Goal: Task Accomplishment & Management: Manage account settings

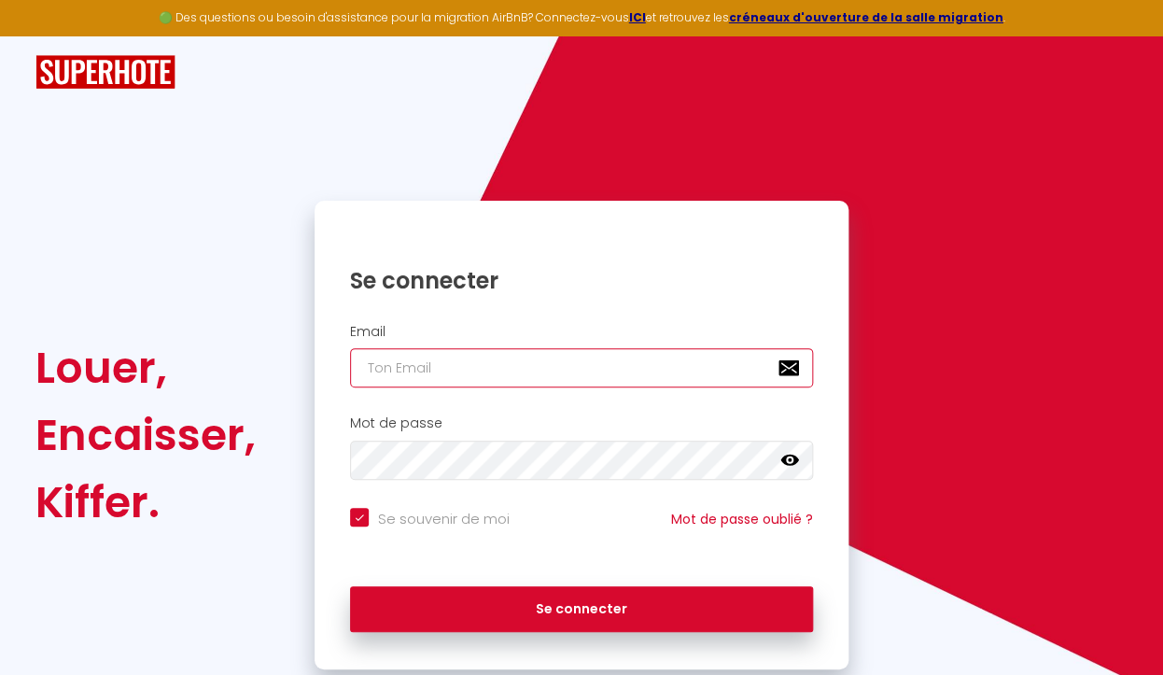
click at [402, 370] on input "email" at bounding box center [581, 367] width 463 height 39
type input "[EMAIL_ADDRESS][DOMAIN_NAME]"
checkbox input "true"
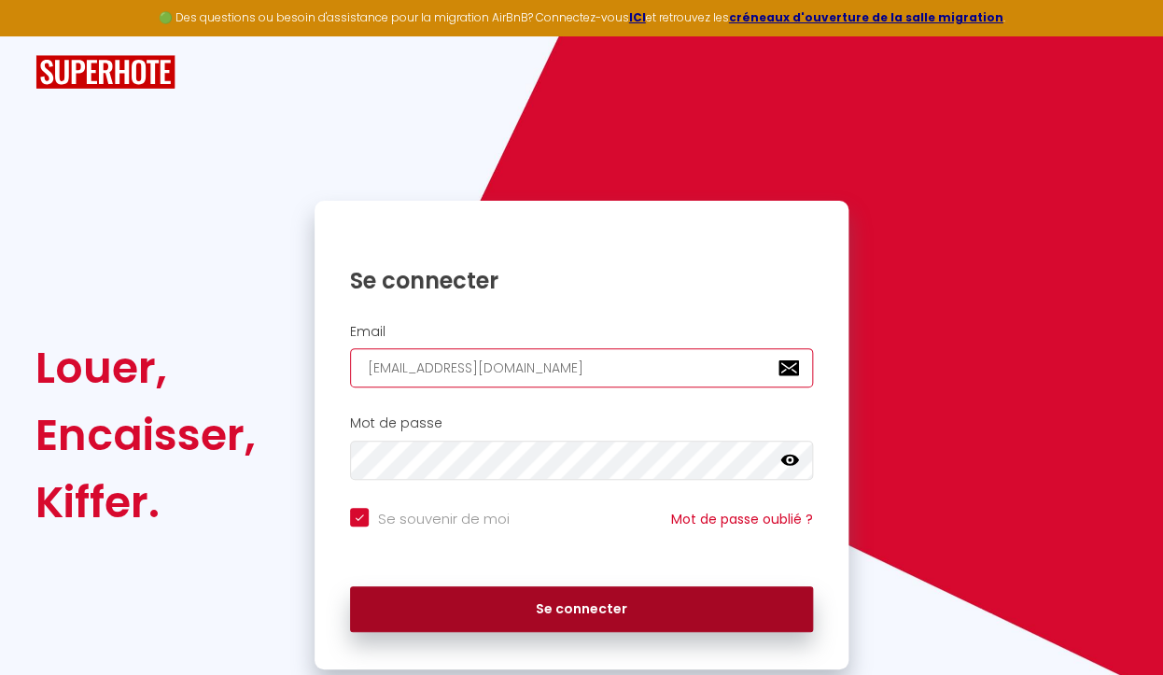
type input "[EMAIL_ADDRESS][DOMAIN_NAME]"
click at [496, 620] on button "Se connecter" at bounding box center [581, 609] width 463 height 47
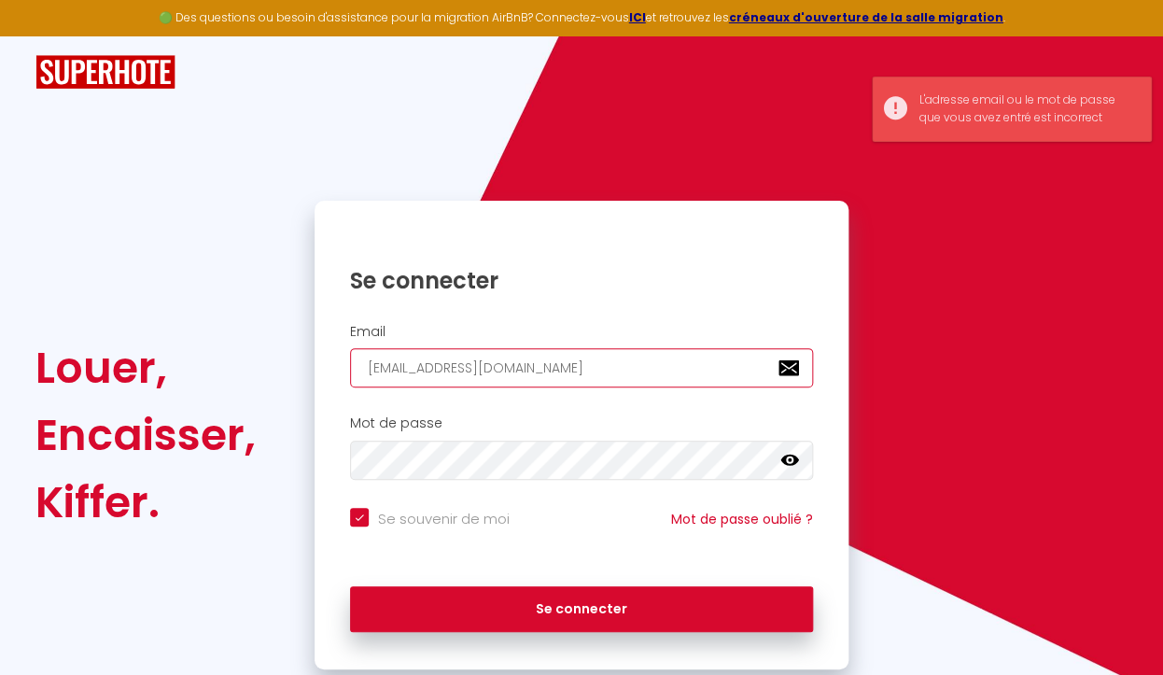
click at [368, 369] on input "[EMAIL_ADDRESS][DOMAIN_NAME]" at bounding box center [581, 367] width 463 height 39
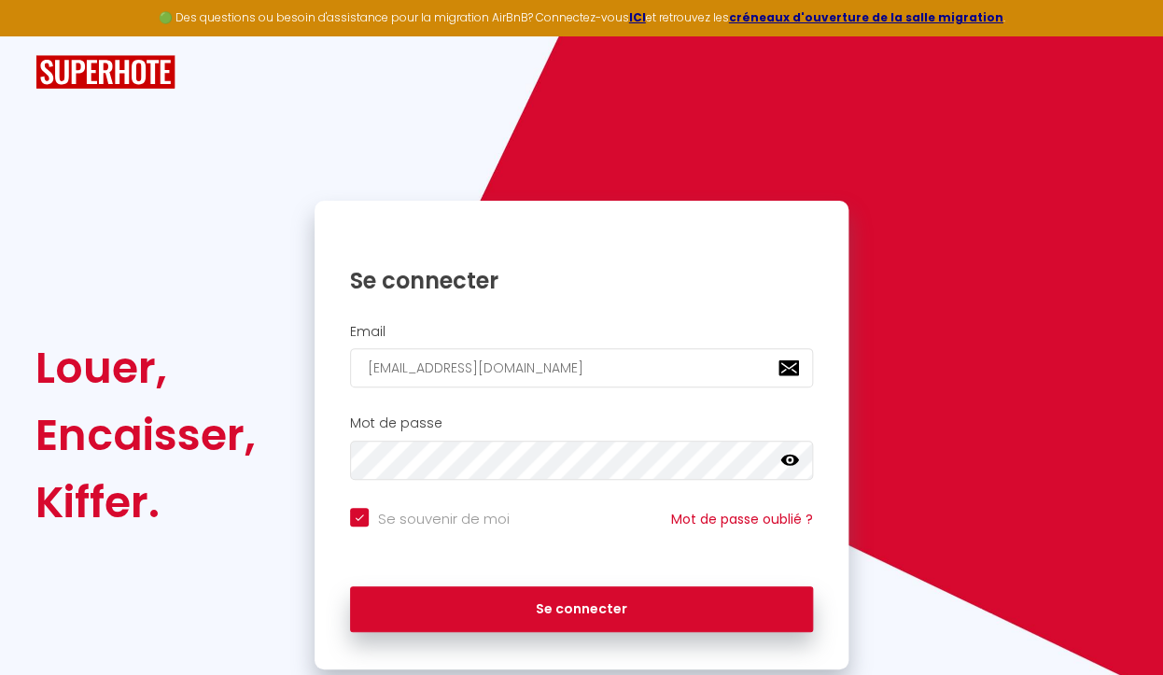
click at [789, 459] on icon at bounding box center [789, 459] width 19 height 11
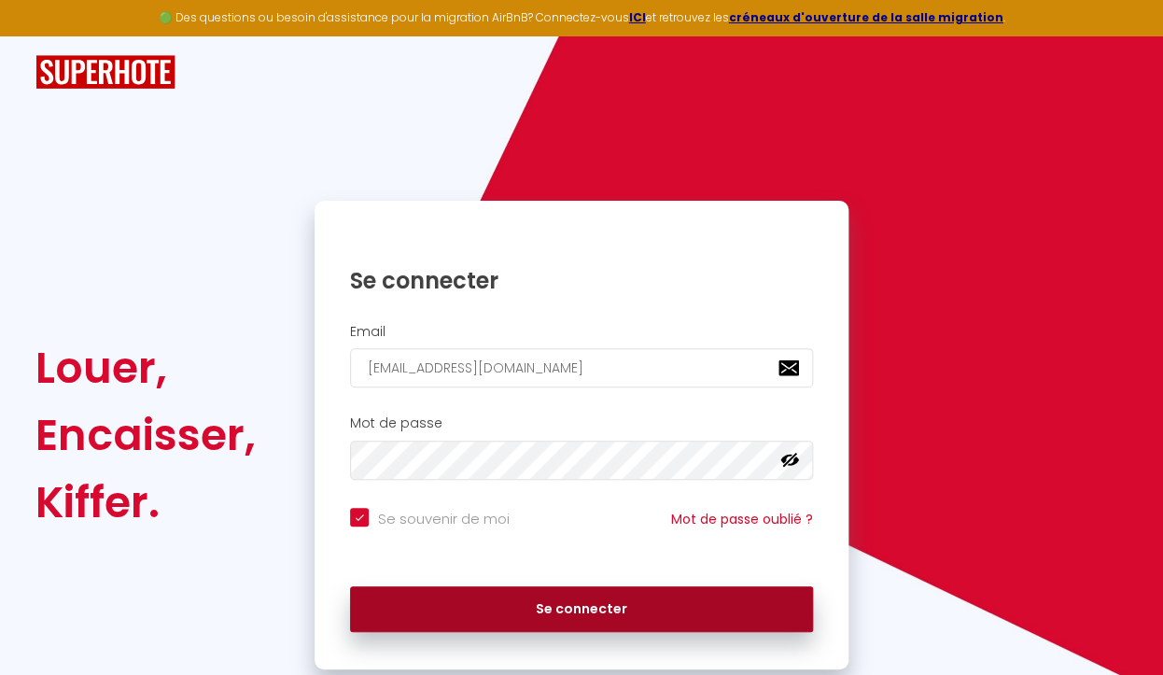
click at [553, 621] on button "Se connecter" at bounding box center [581, 609] width 463 height 47
checkbox input "true"
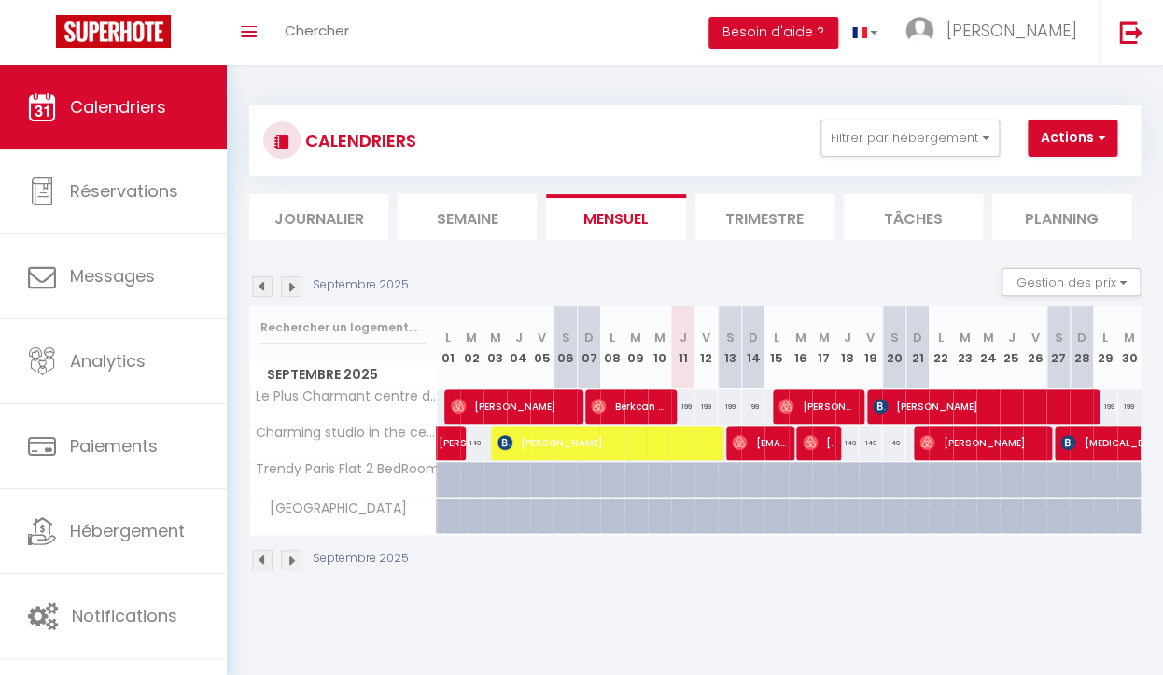
click at [854, 450] on div "149" at bounding box center [846, 443] width 23 height 35
type input "149"
type input "Jeu 18 Septembre 2025"
type input "Ven 19 Septembre 2025"
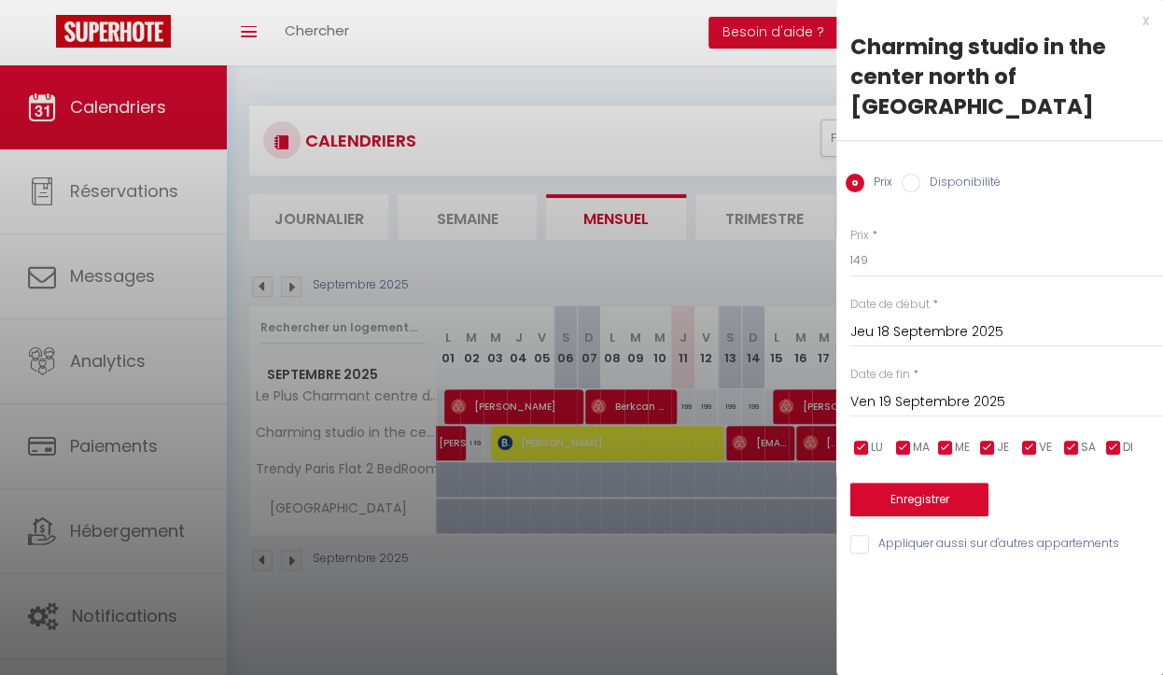
click at [910, 174] on input "Disponibilité" at bounding box center [910, 183] width 19 height 19
radio input "true"
radio input "false"
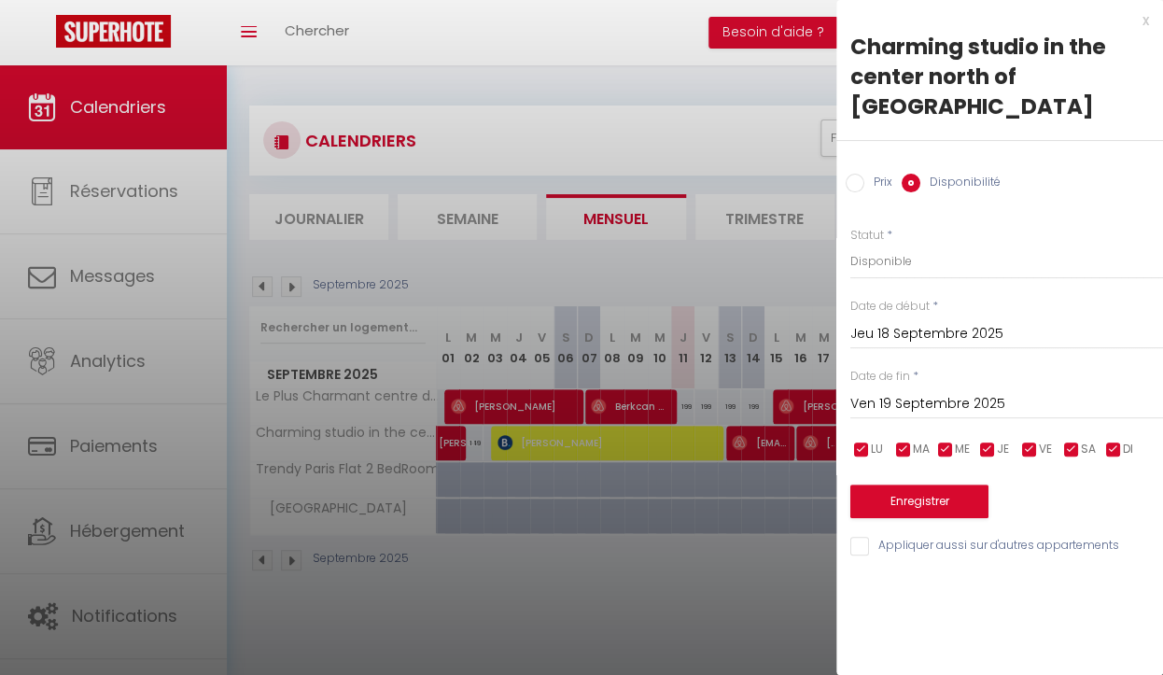
click at [917, 392] on input "Ven 19 Septembre 2025" at bounding box center [1006, 404] width 313 height 24
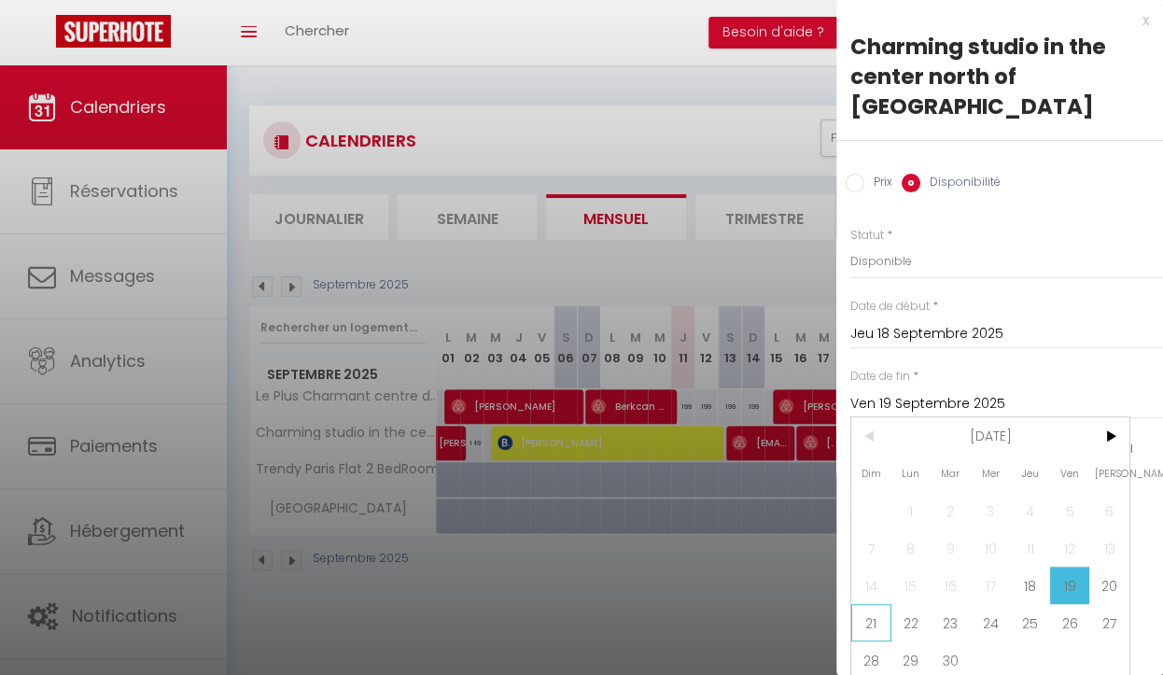
click at [875, 604] on span "21" at bounding box center [871, 622] width 40 height 37
type input "Dim 21 Septembre 2025"
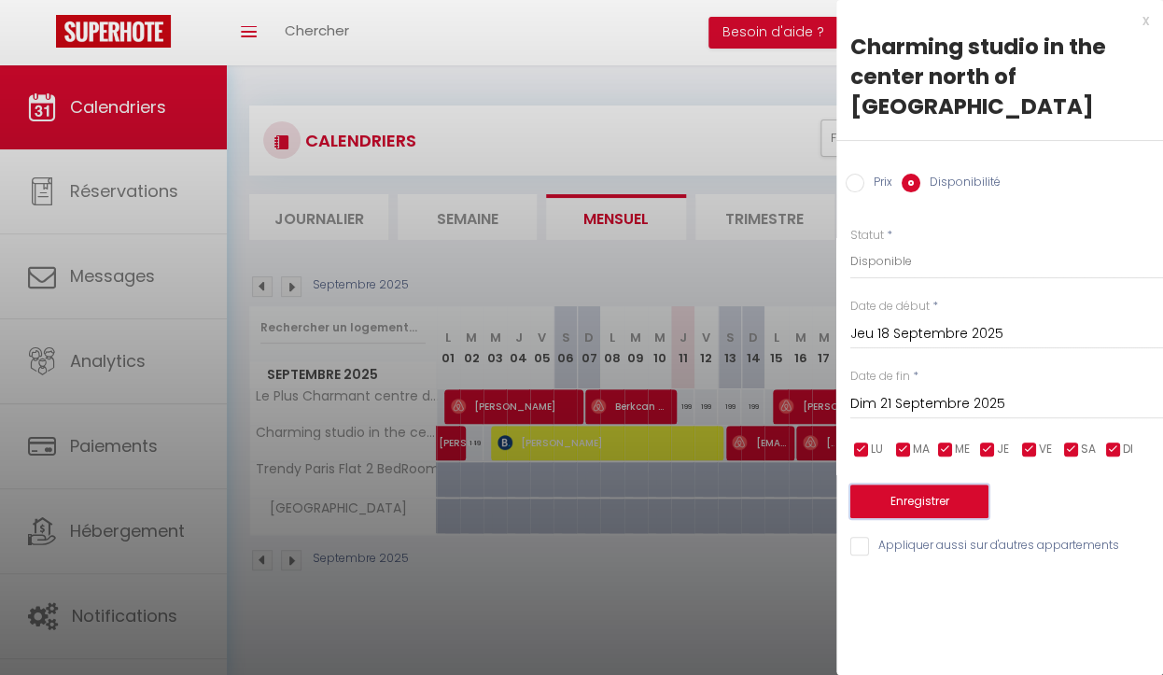
click at [926, 484] on button "Enregistrer" at bounding box center [919, 501] width 138 height 34
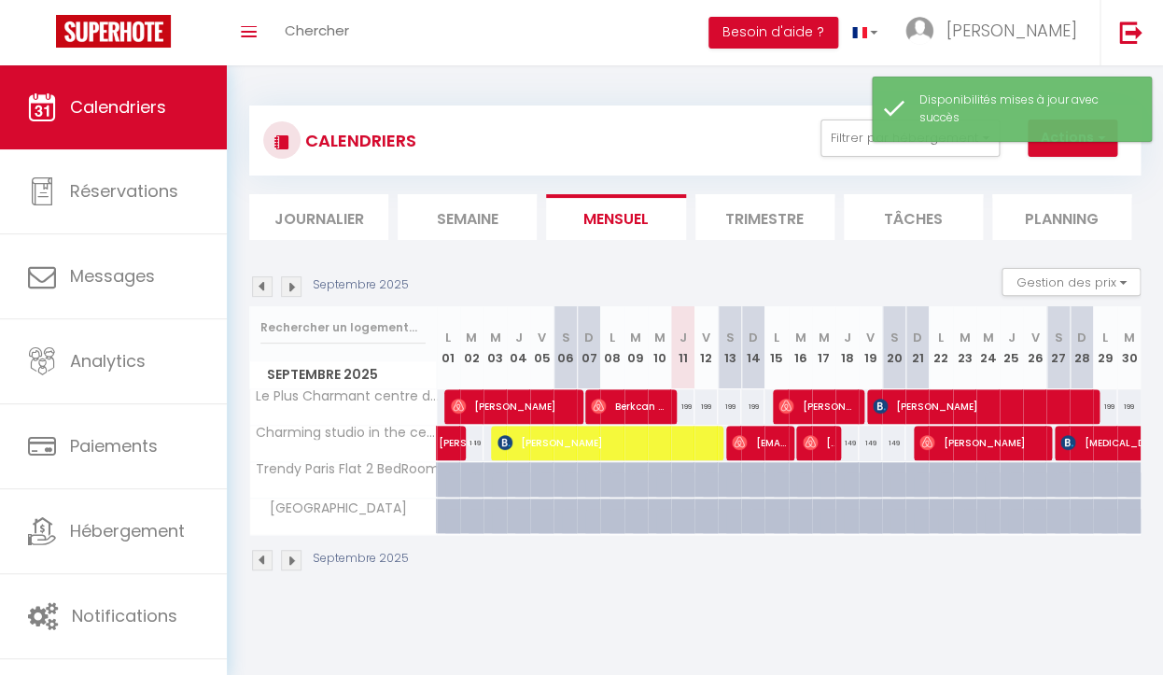
click at [856, 444] on div "149" at bounding box center [846, 443] width 23 height 35
select select "1"
type input "Jeu 18 Septembre 2025"
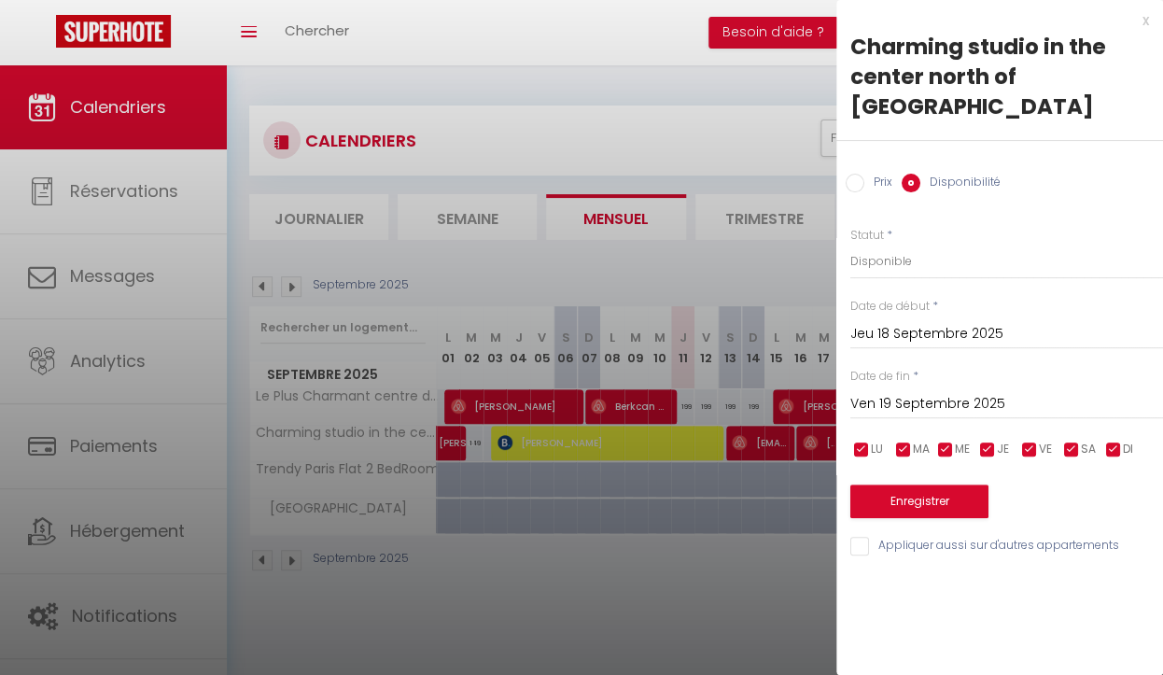
click at [940, 392] on input "Ven 19 Septembre 2025" at bounding box center [1006, 404] width 313 height 24
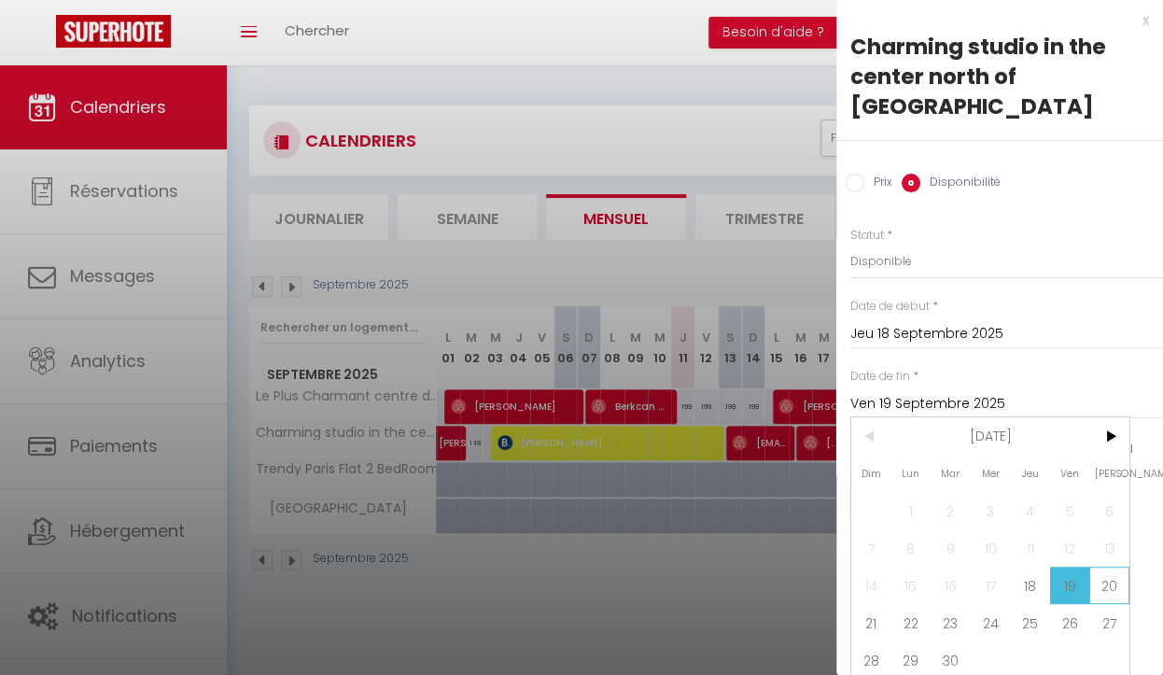
click at [1116, 566] on span "20" at bounding box center [1109, 584] width 40 height 37
type input "Sam 20 Septembre 2025"
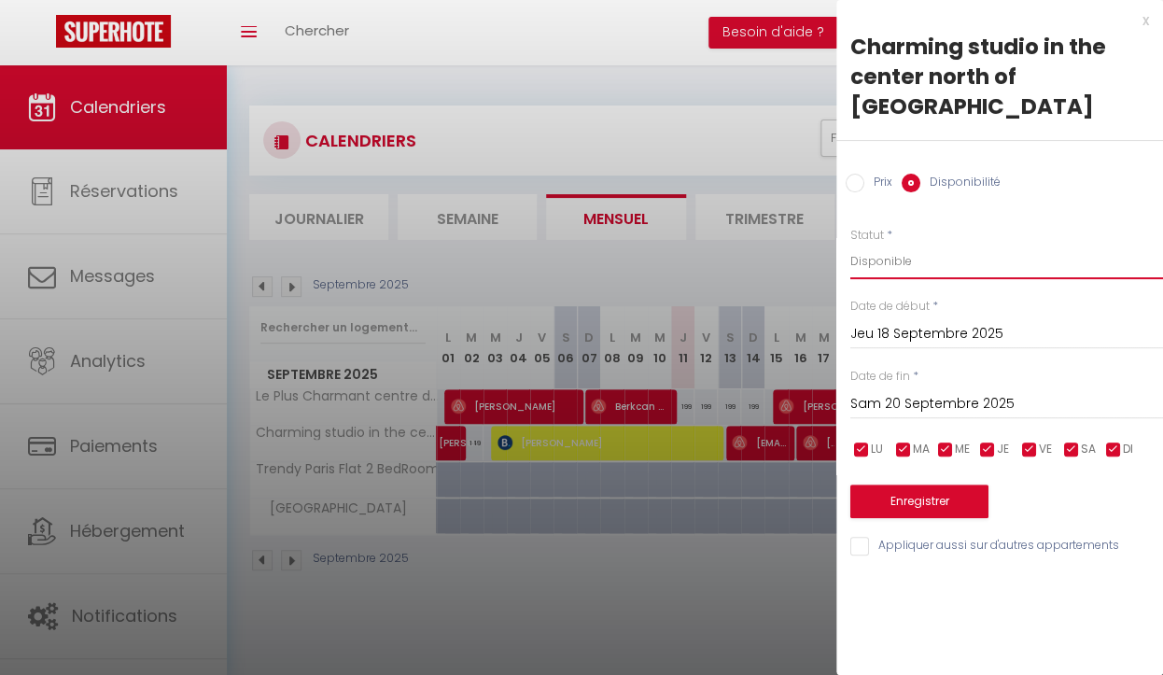
select select "0"
click option "Indisponible" at bounding box center [0, 0] width 0 height 0
click at [941, 484] on button "Enregistrer" at bounding box center [919, 501] width 138 height 34
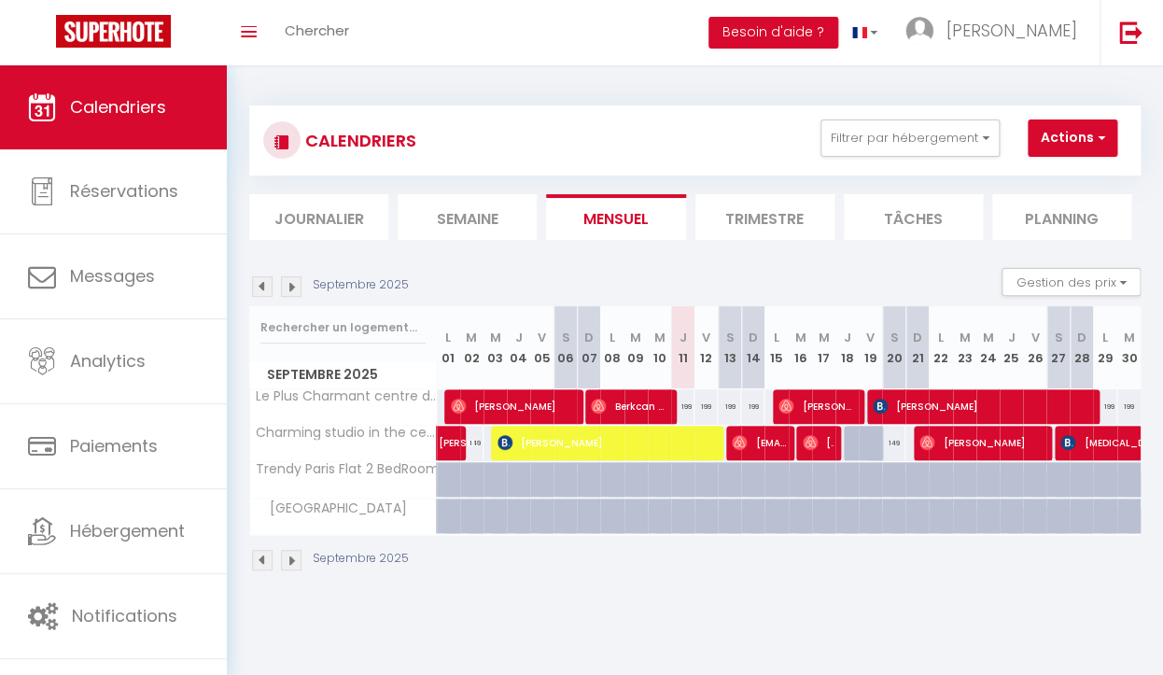
click at [685, 414] on div "199" at bounding box center [682, 406] width 23 height 35
select select "1"
type input "Jeu 11 Septembre 2025"
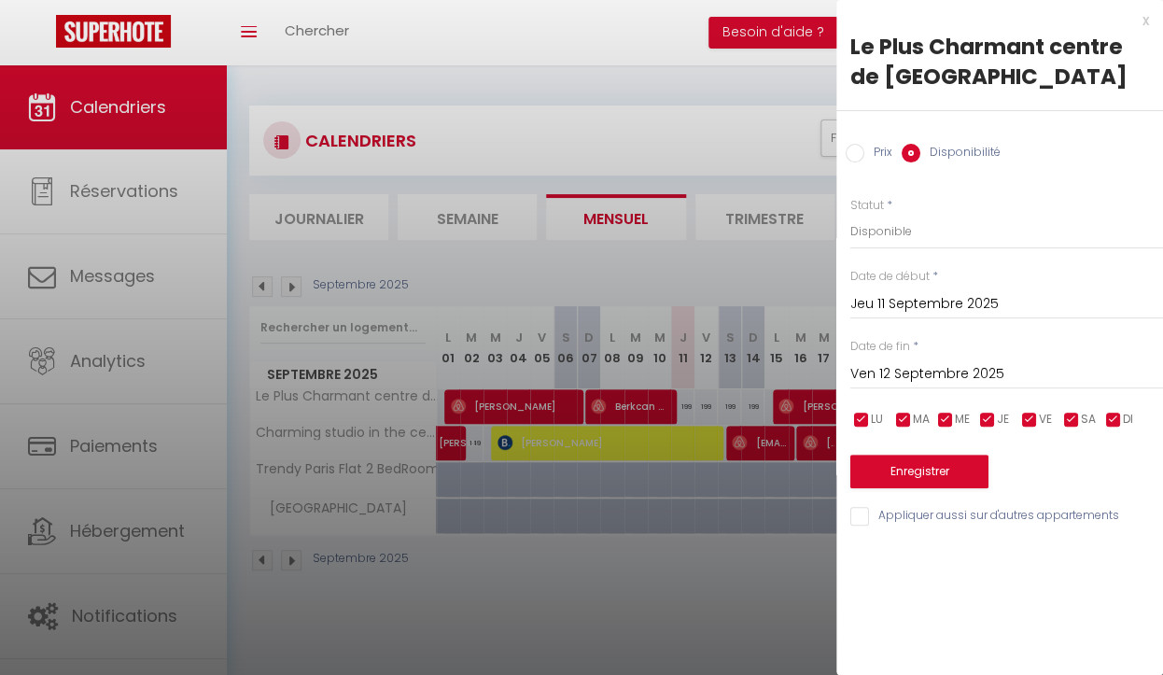
click at [906, 378] on input "Ven 12 Septembre 2025" at bounding box center [1006, 374] width 313 height 24
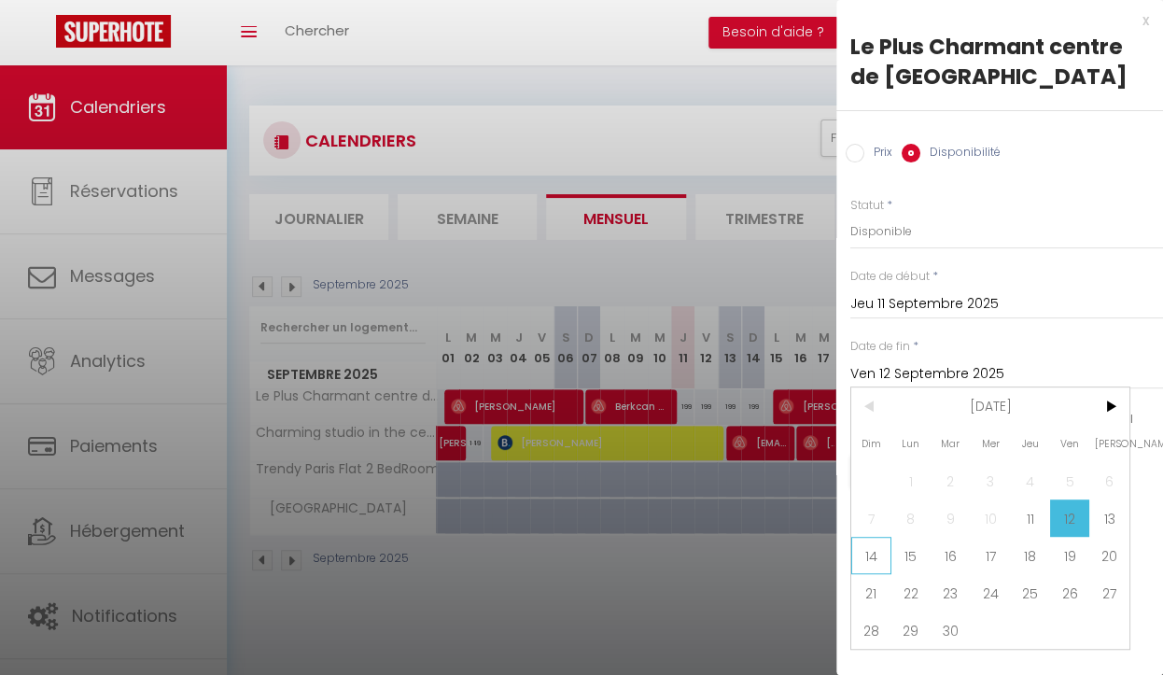
click at [874, 563] on span "14" at bounding box center [871, 555] width 40 height 37
type input "Dim 14 Septembre 2025"
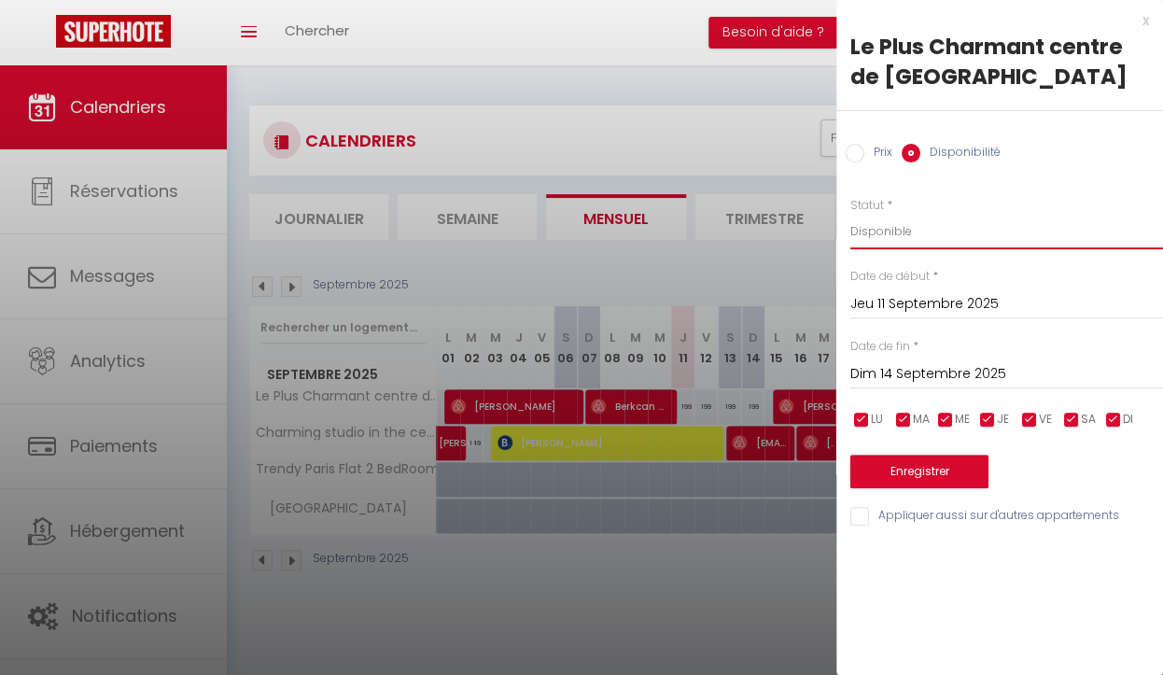
select select "0"
click option "Indisponible" at bounding box center [0, 0] width 0 height 0
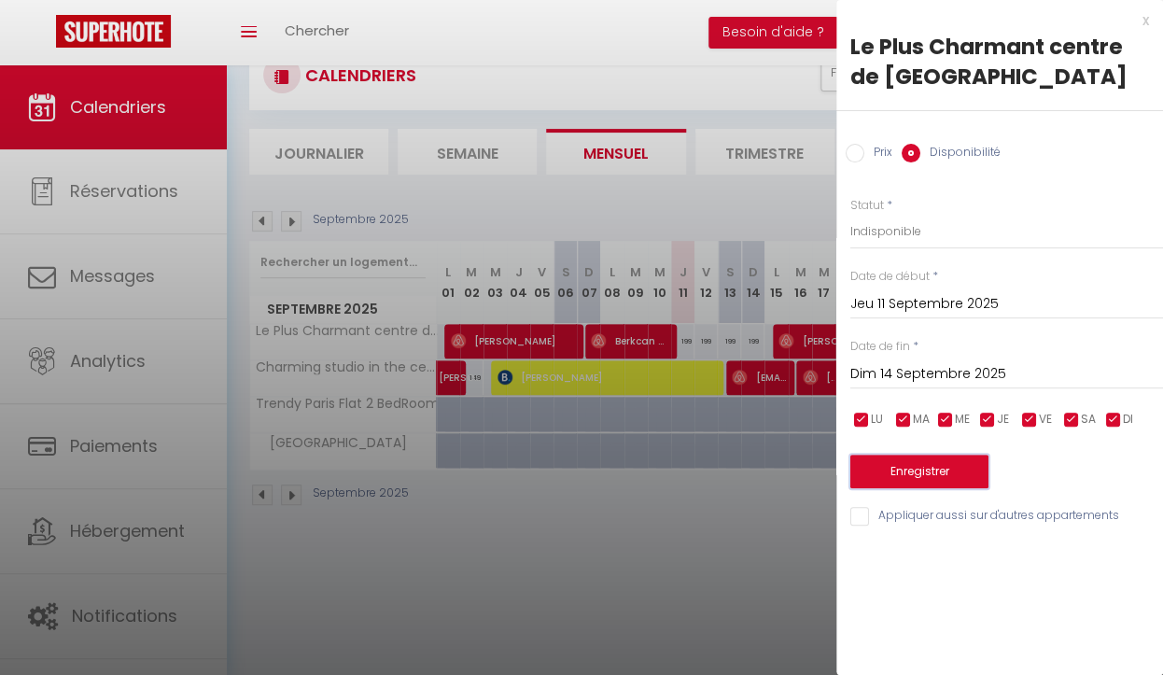
click at [939, 474] on button "Enregistrer" at bounding box center [919, 471] width 138 height 34
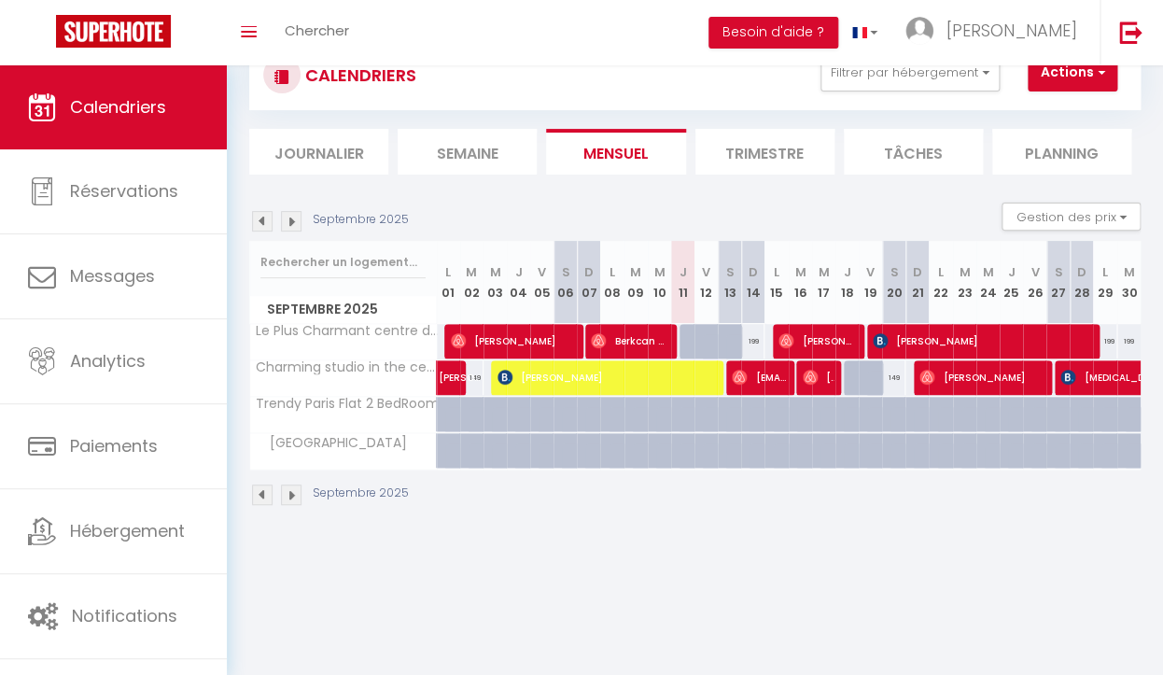
click at [793, 538] on div "CALENDRIERS Filtrer par hébergement Tous Le Plus Charmant centre de [GEOGRAPHIC…" at bounding box center [695, 273] width 936 height 547
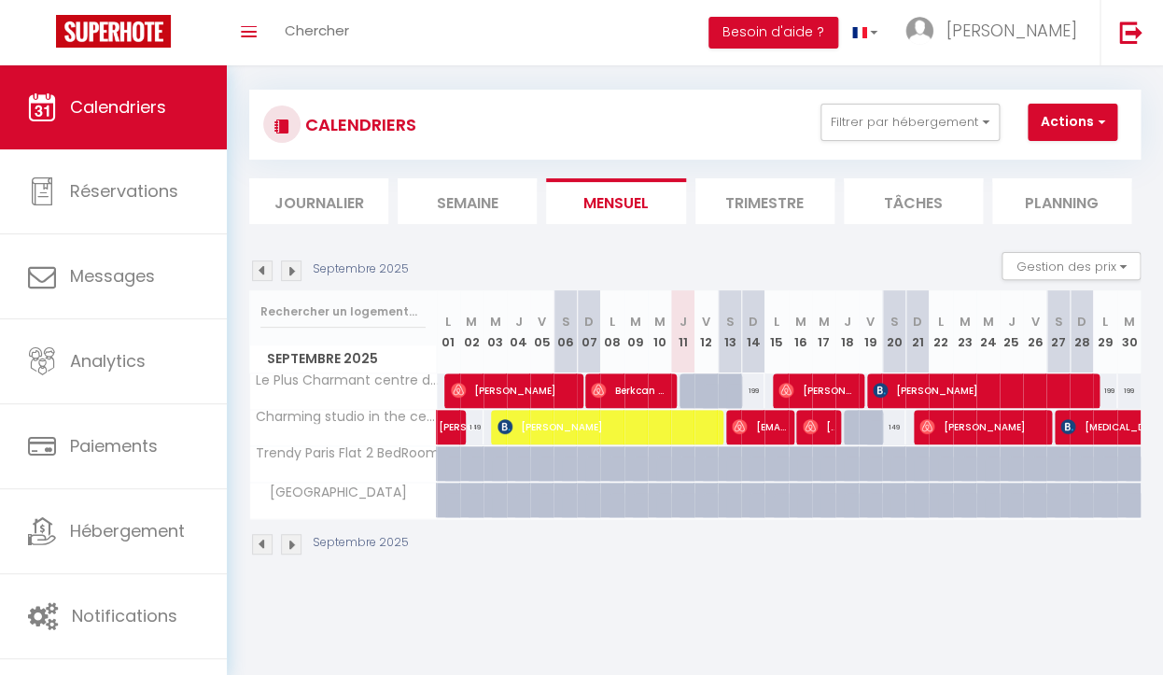
scroll to position [15, 0]
